Goal: Task Accomplishment & Management: Use online tool/utility

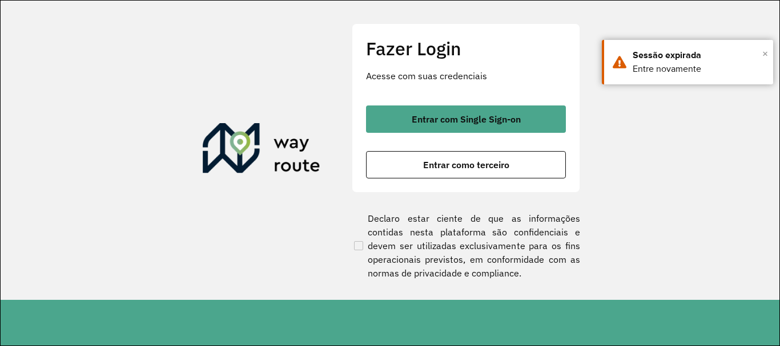
click at [765, 54] on span "×" at bounding box center [765, 53] width 6 height 17
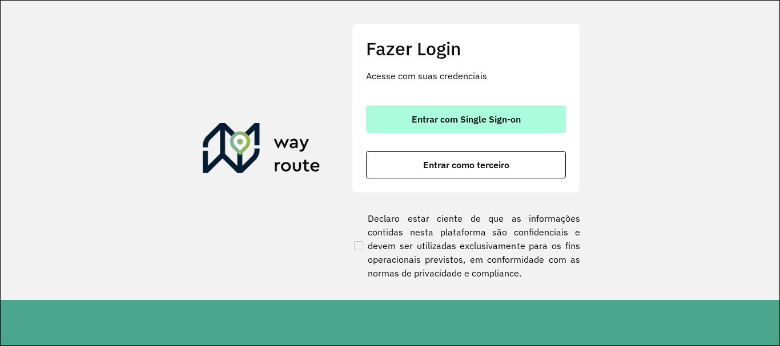
drag, startPoint x: 521, startPoint y: 119, endPoint x: 514, endPoint y: 119, distance: 6.8
click at [520, 119] on span "Entrar com Single Sign-on" at bounding box center [466, 119] width 109 height 9
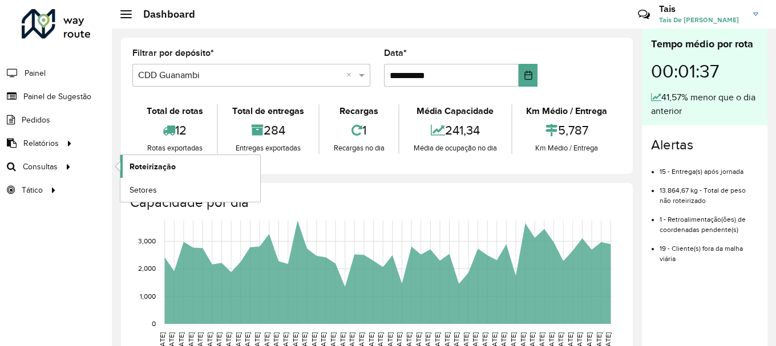
click at [166, 164] on span "Roteirização" at bounding box center [153, 167] width 46 height 12
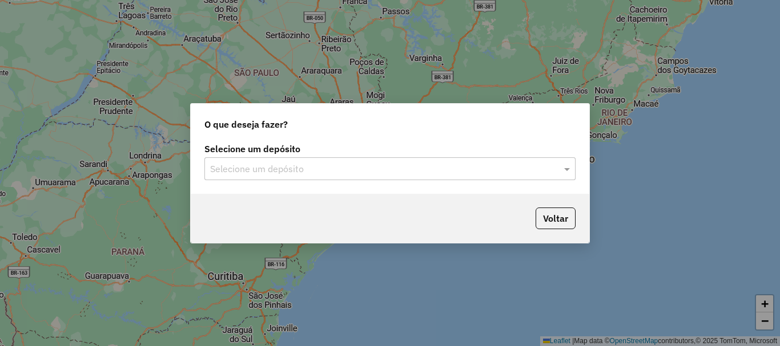
click at [253, 163] on input "text" at bounding box center [378, 170] width 337 height 14
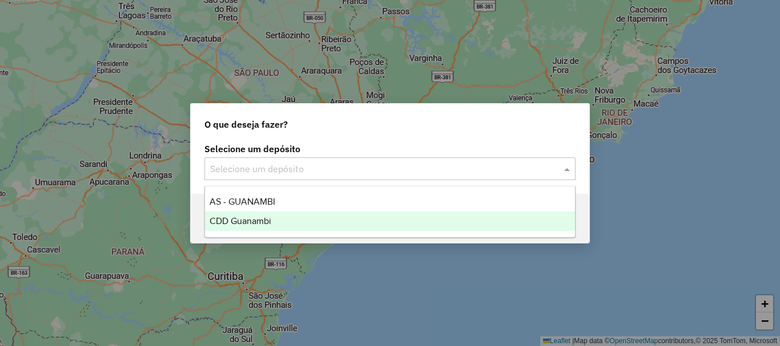
click at [268, 217] on span "CDD Guanambi" at bounding box center [240, 221] width 62 height 10
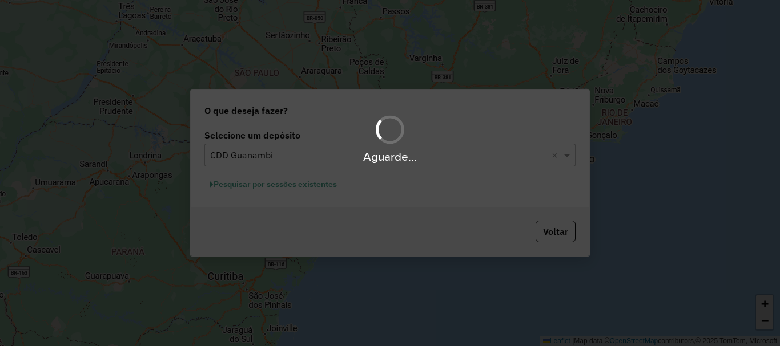
click at [269, 186] on div "Aguarde..." at bounding box center [390, 173] width 780 height 346
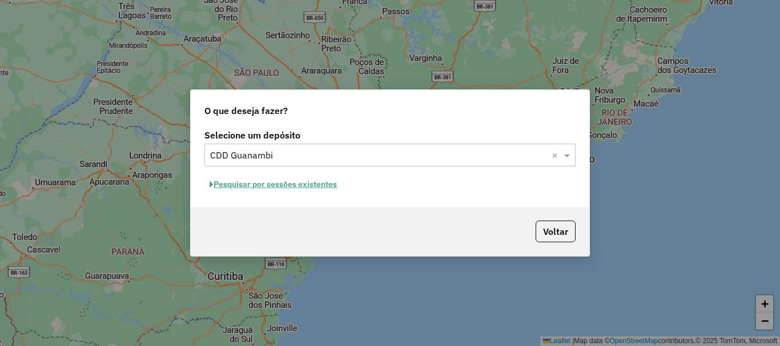
click at [284, 186] on button "Pesquisar por sessões existentes" at bounding box center [273, 185] width 138 height 18
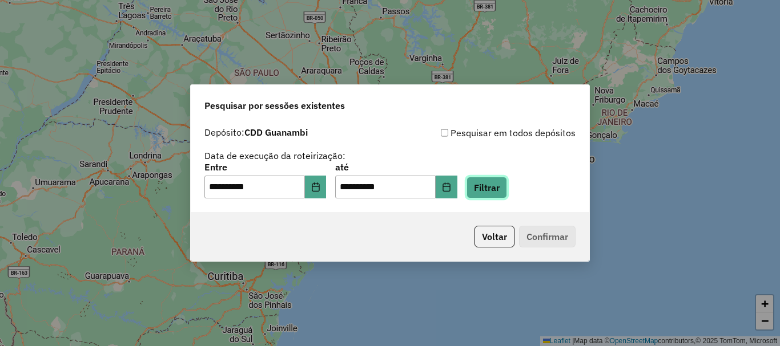
click at [507, 187] on button "Filtrar" at bounding box center [486, 188] width 41 height 22
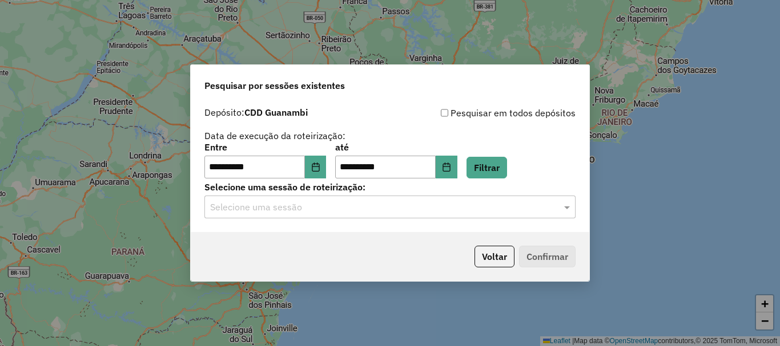
click at [342, 231] on div "**********" at bounding box center [390, 167] width 398 height 131
click at [332, 198] on div "Selecione uma sessão" at bounding box center [389, 207] width 371 height 23
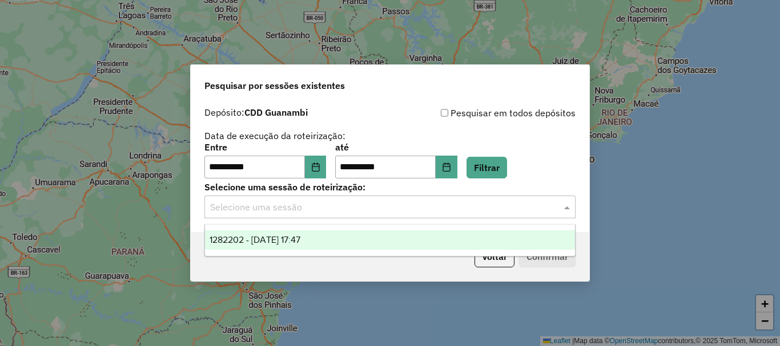
click at [282, 240] on span "1282202 - 25/09/2025 17:47" at bounding box center [254, 240] width 91 height 10
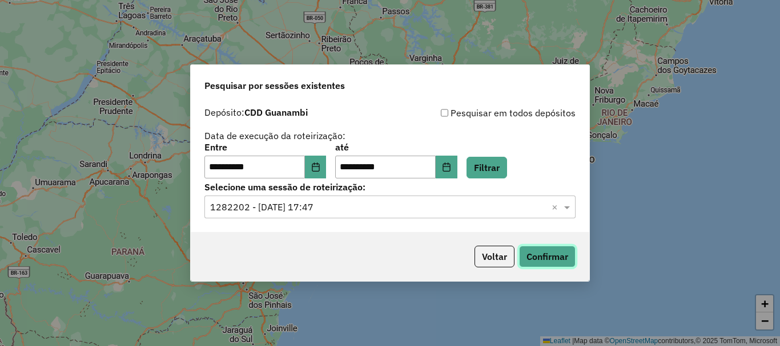
click at [557, 256] on button "Confirmar" at bounding box center [547, 257] width 57 height 22
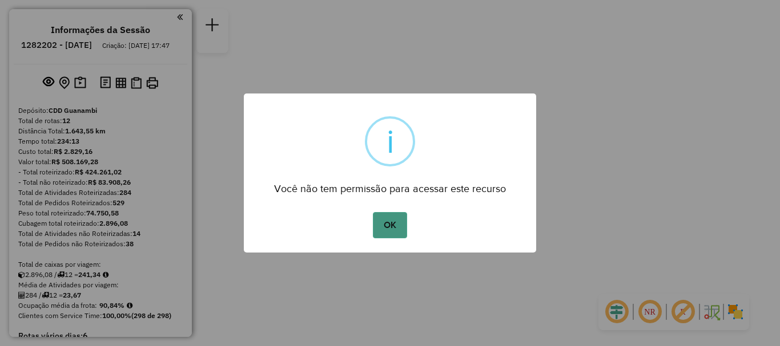
click at [380, 228] on button "OK" at bounding box center [390, 225] width 34 height 26
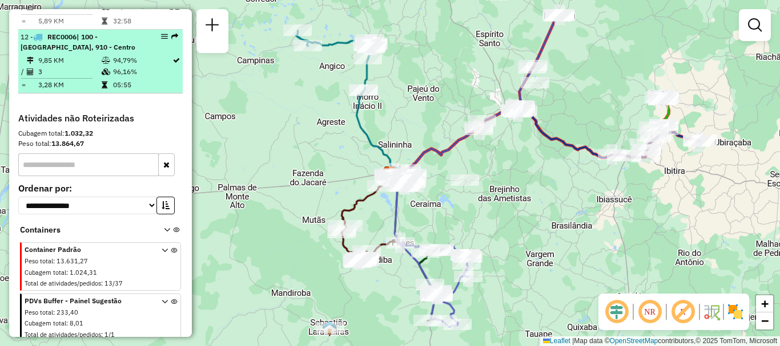
scroll to position [1027, 0]
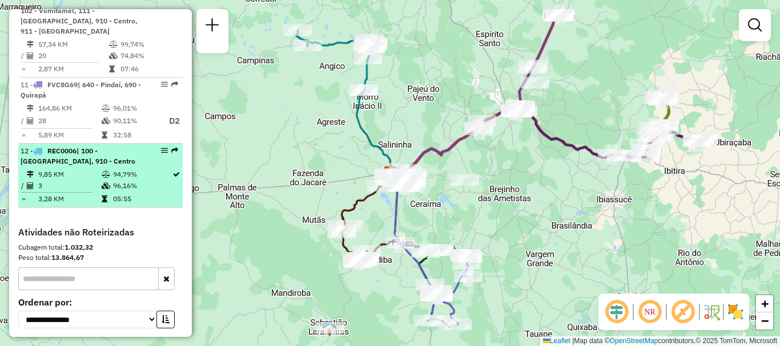
click at [85, 177] on td "9,85 KM" at bounding box center [69, 174] width 63 height 11
select select "**********"
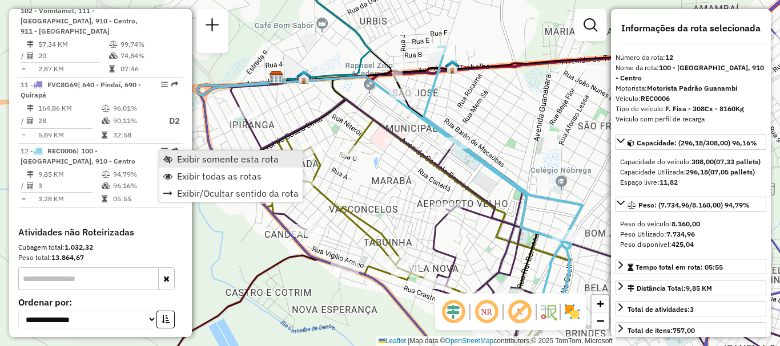
click at [204, 159] on span "Exibir somente esta rota" at bounding box center [228, 159] width 102 height 9
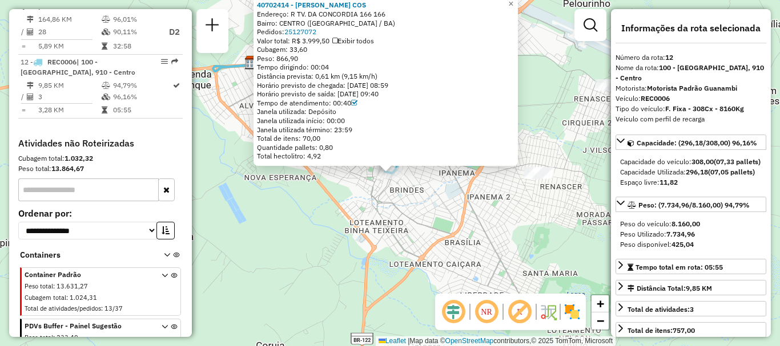
scroll to position [1148, 0]
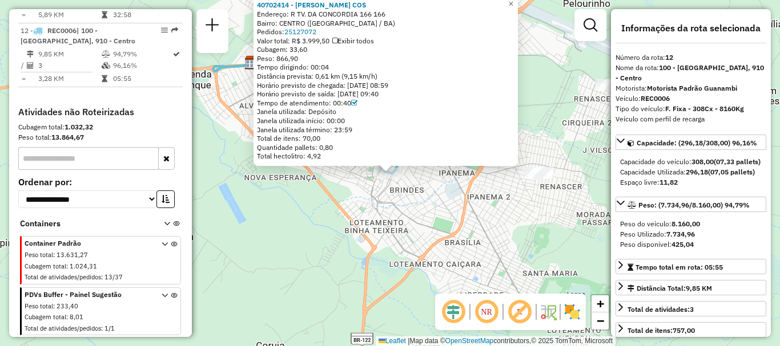
click at [372, 225] on div "40702414 - JACKSON TEIXEIRA COS Endereço: R TV. DA CONCORDIA 166 166 Bairro: CE…" at bounding box center [390, 173] width 780 height 346
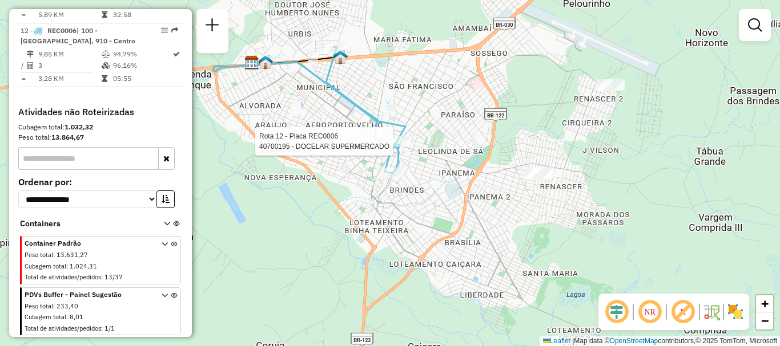
select select "**********"
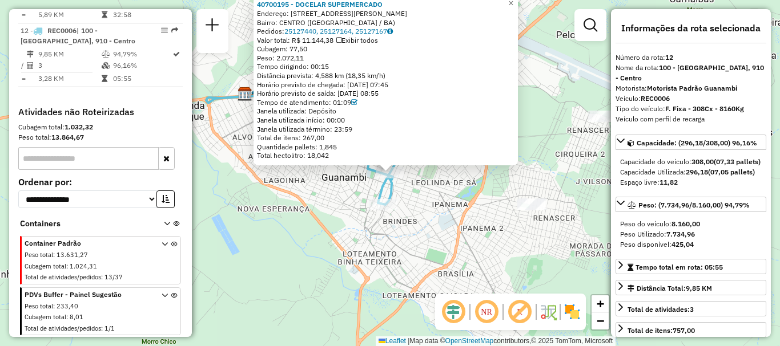
click at [309, 239] on div "40700195 - DOCELAR SUPERMERCADO Endereço: AV DR JOSE HUMBERTO NUNES 55 Bairro: …" at bounding box center [390, 173] width 780 height 346
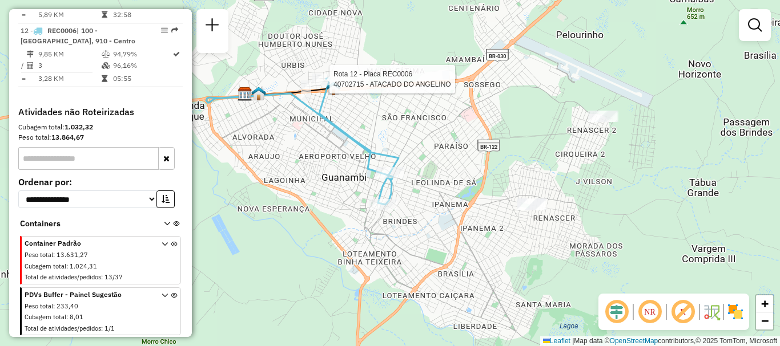
select select "**********"
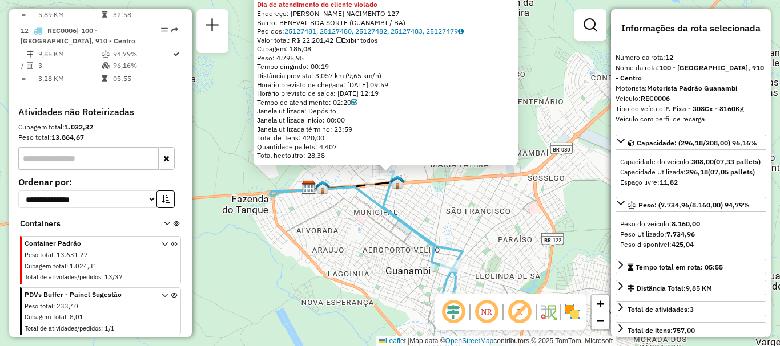
click at [438, 262] on icon at bounding box center [420, 235] width 74 height 127
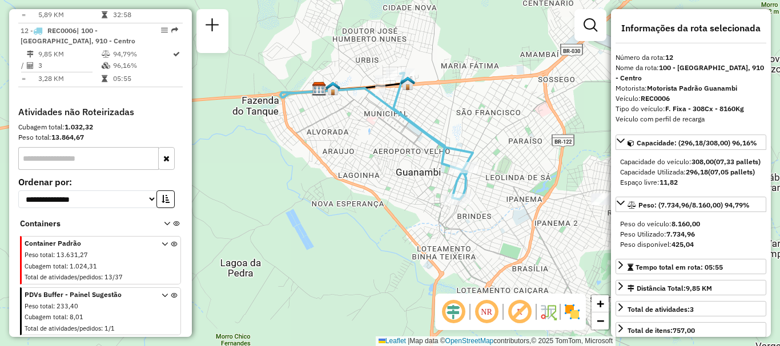
drag, startPoint x: 450, startPoint y: 207, endPoint x: 457, endPoint y: 106, distance: 101.8
click at [457, 106] on div "Janela de atendimento Grade de atendimento Capacidade Transportadoras Veículos …" at bounding box center [390, 173] width 780 height 346
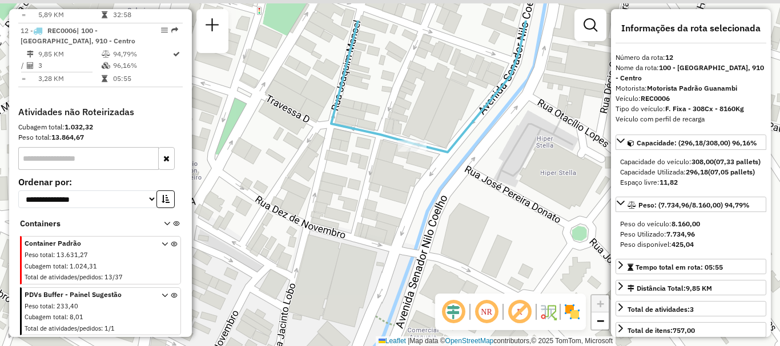
drag, startPoint x: 398, startPoint y: 118, endPoint x: 414, endPoint y: 173, distance: 57.5
click at [414, 173] on div "Janela de atendimento Grade de atendimento Capacidade Transportadoras Veículos …" at bounding box center [390, 173] width 780 height 346
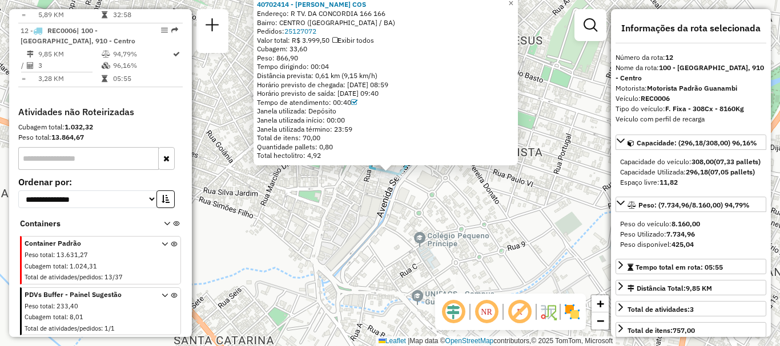
scroll to position [1091, 0]
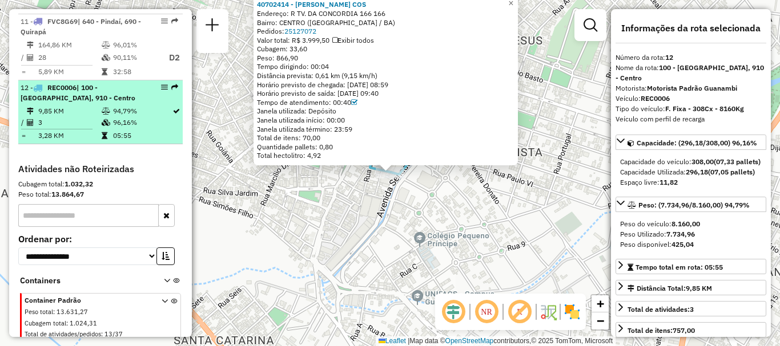
click at [139, 99] on div "12 - REC0006 | 100 - Novo Horizonte, 910 - Centro" at bounding box center [101, 93] width 160 height 21
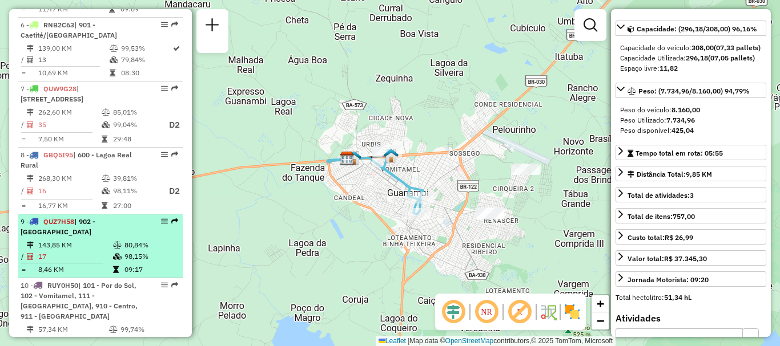
scroll to position [856, 0]
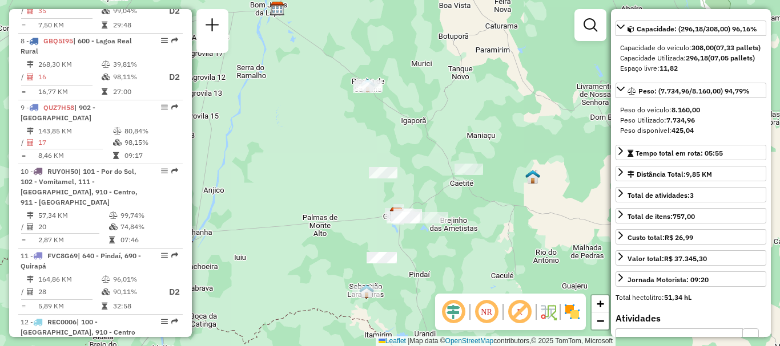
drag, startPoint x: 537, startPoint y: 242, endPoint x: 445, endPoint y: 203, distance: 100.5
click at [445, 203] on div "Janela de atendimento Grade de atendimento Capacidade Transportadoras Veículos …" at bounding box center [390, 173] width 780 height 346
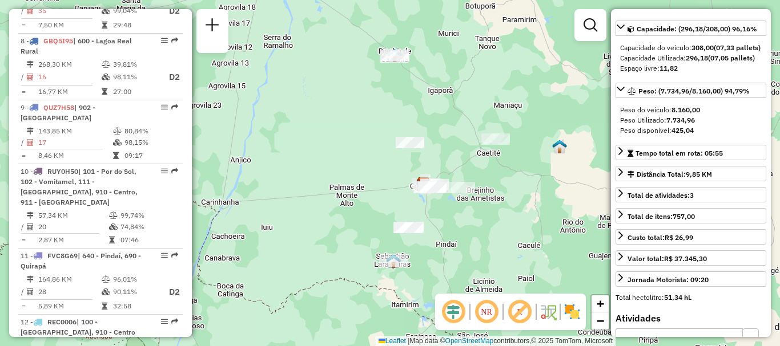
drag, startPoint x: 418, startPoint y: 272, endPoint x: 445, endPoint y: 241, distance: 40.4
click at [445, 241] on div "Janela de atendimento Grade de atendimento Capacidade Transportadoras Veículos …" at bounding box center [390, 173] width 780 height 346
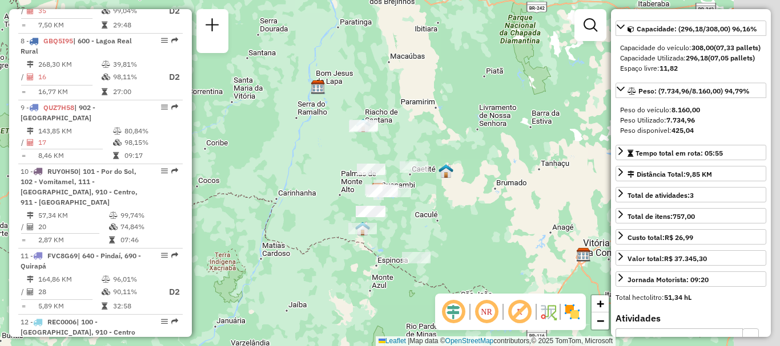
drag, startPoint x: 525, startPoint y: 258, endPoint x: 476, endPoint y: 233, distance: 54.4
click at [476, 233] on div "Janela de atendimento Grade de atendimento Capacidade Transportadoras Veículos …" at bounding box center [390, 173] width 780 height 346
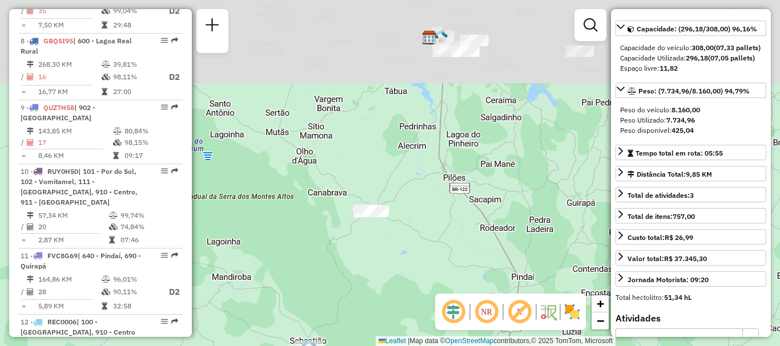
drag, startPoint x: 516, startPoint y: 128, endPoint x: 485, endPoint y: 239, distance: 114.4
click at [485, 239] on div "Janela de atendimento Grade de atendimento Capacidade Transportadoras Veículos …" at bounding box center [390, 173] width 780 height 346
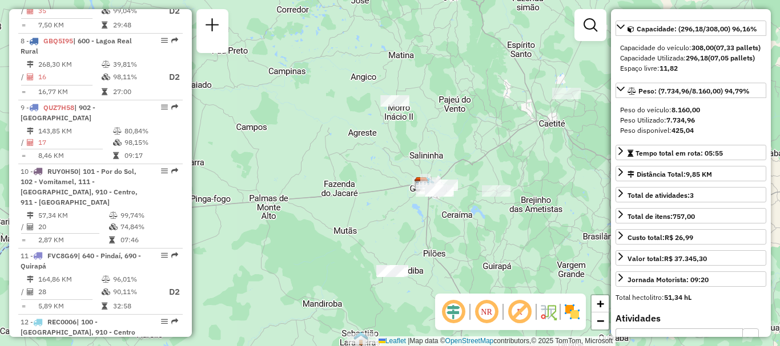
drag, startPoint x: 487, startPoint y: 143, endPoint x: 474, endPoint y: 237, distance: 95.6
click at [474, 237] on div "Janela de atendimento Grade de atendimento Capacidade Transportadoras Veículos …" at bounding box center [390, 173] width 780 height 346
